Goal: Check status

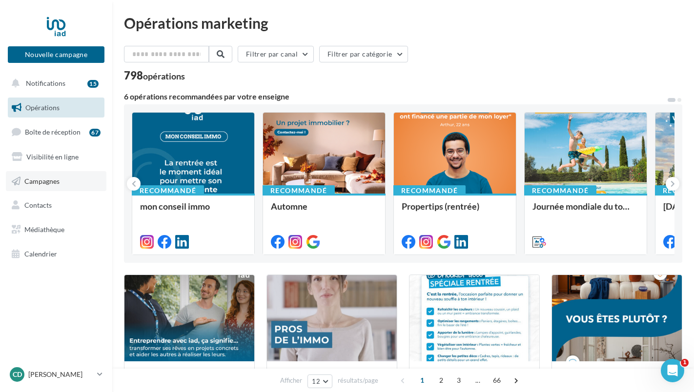
click at [61, 178] on link "Campagnes" at bounding box center [56, 181] width 101 height 20
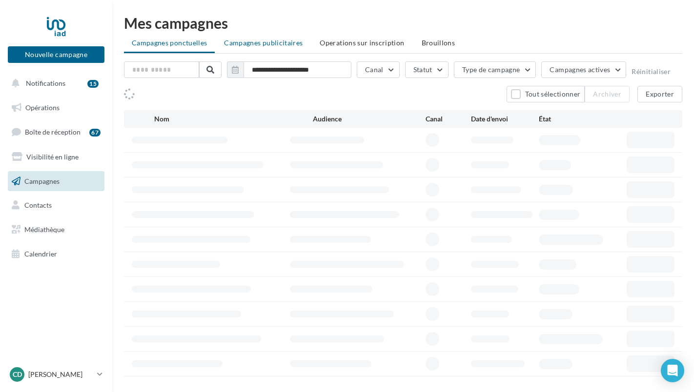
click at [275, 48] on li "Campagnes publicitaires" at bounding box center [263, 43] width 94 height 18
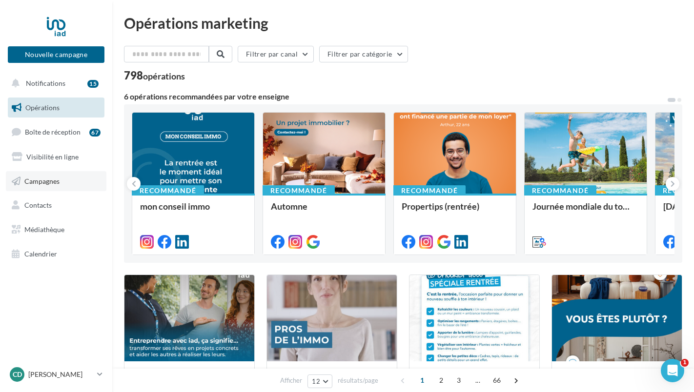
click at [67, 181] on link "Campagnes" at bounding box center [56, 181] width 101 height 20
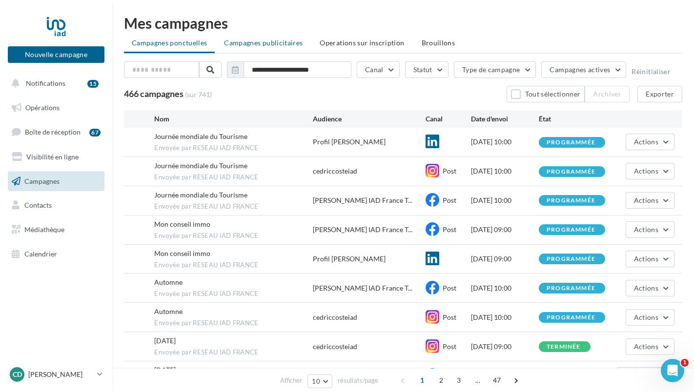
click at [249, 38] on li "Campagnes publicitaires" at bounding box center [263, 43] width 94 height 18
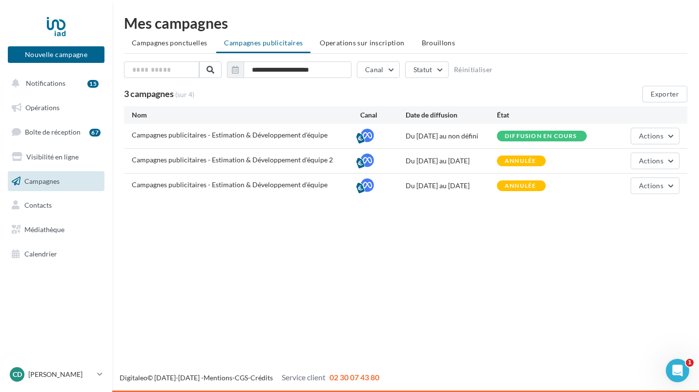
click at [240, 139] on span "Campagnes publicitaires - Estimation & Développement d'équipe" at bounding box center [230, 135] width 196 height 8
click at [662, 135] on span "Actions" at bounding box center [651, 136] width 24 height 8
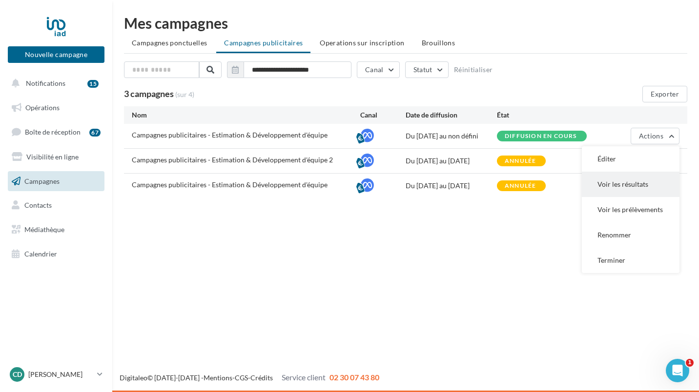
click at [626, 180] on button "Voir les résultats" at bounding box center [631, 184] width 98 height 25
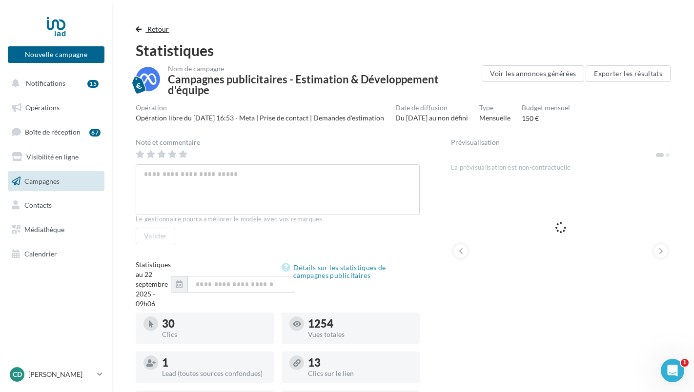
click at [149, 30] on span "Retour" at bounding box center [158, 29] width 22 height 8
